Goal: Check status: Check status

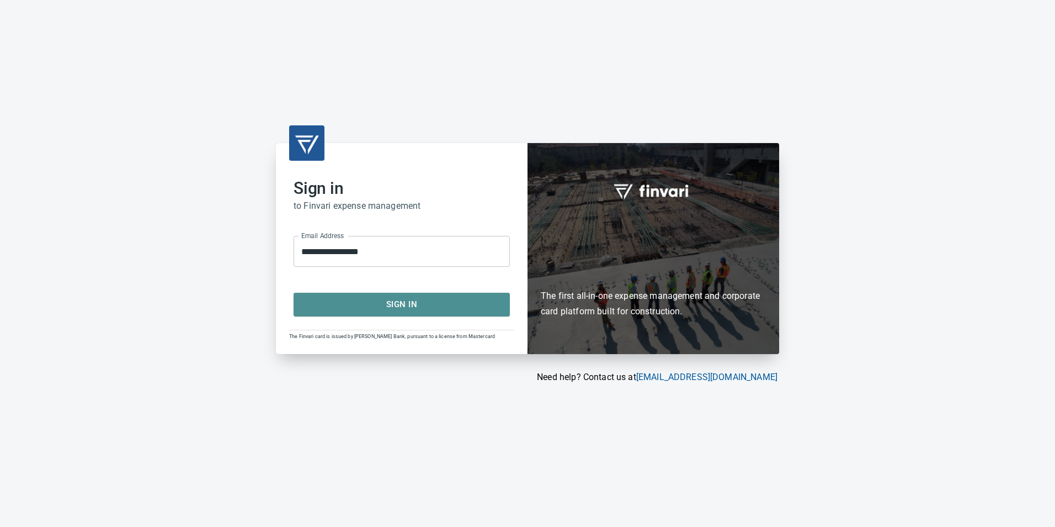
click at [379, 307] on span "Sign In" at bounding box center [402, 304] width 192 height 14
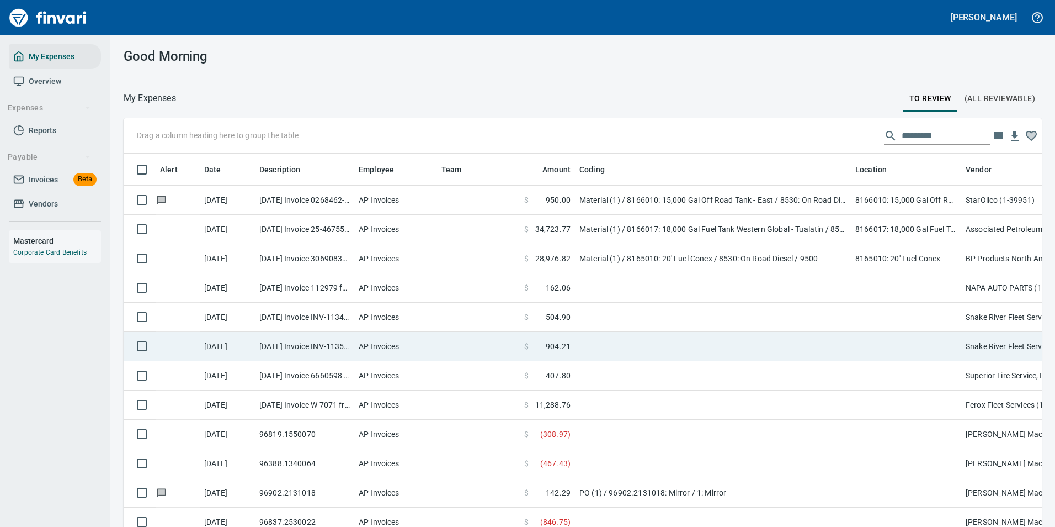
scroll to position [389, 894]
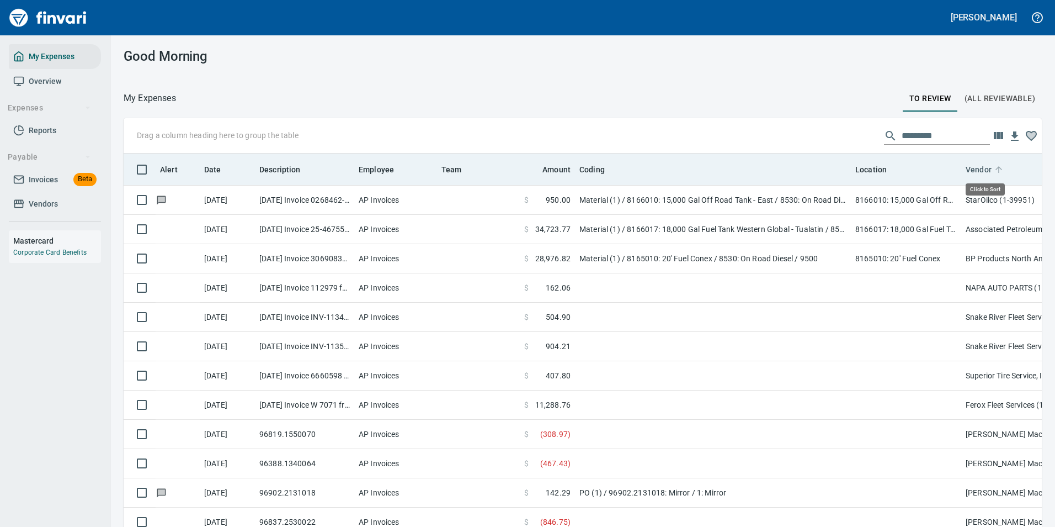
click at [997, 167] on icon at bounding box center [999, 169] width 10 height 10
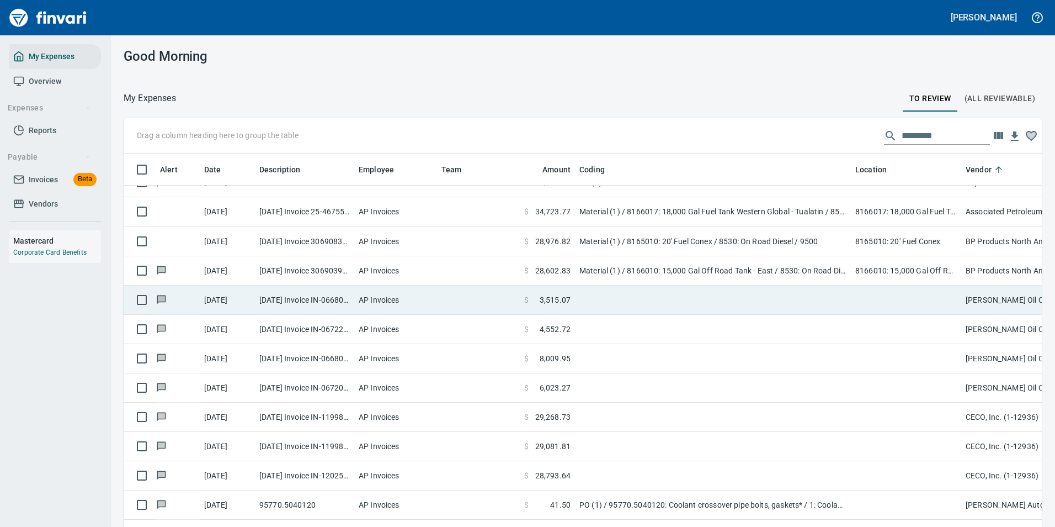
scroll to position [386, 0]
